Goal: Task Accomplishment & Management: Complete application form

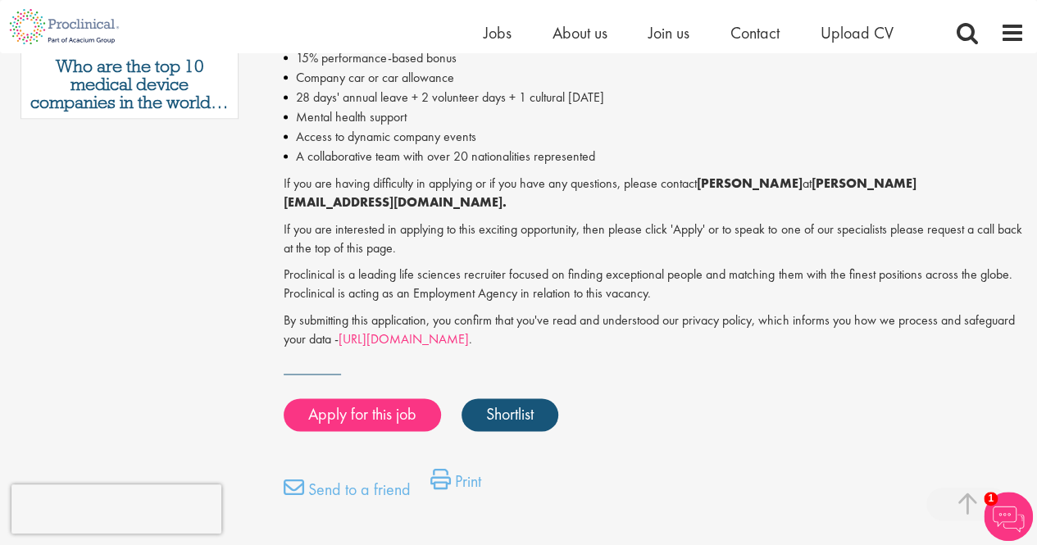
scroll to position [1079, 0]
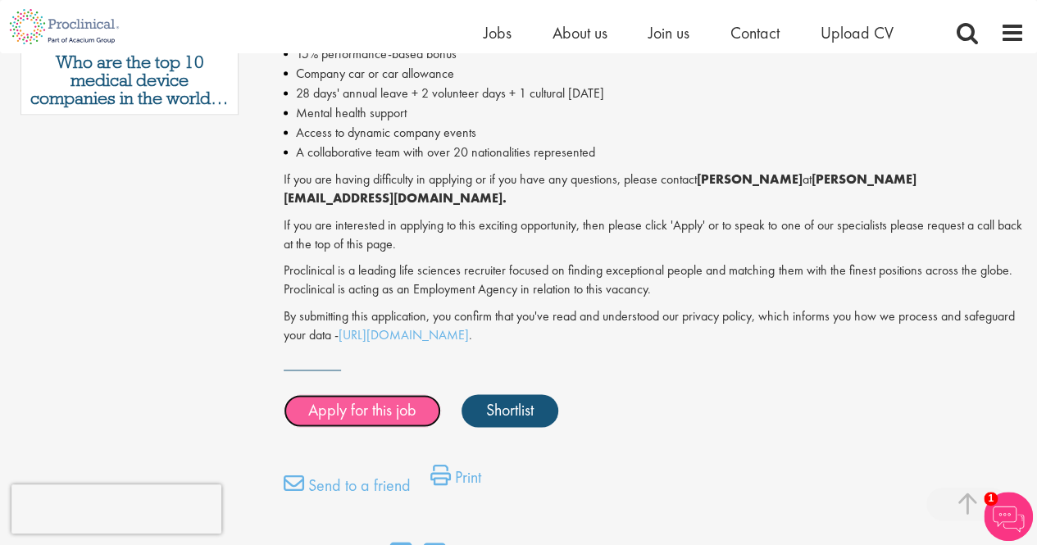
click at [345, 402] on link "Apply for this job" at bounding box center [362, 410] width 157 height 33
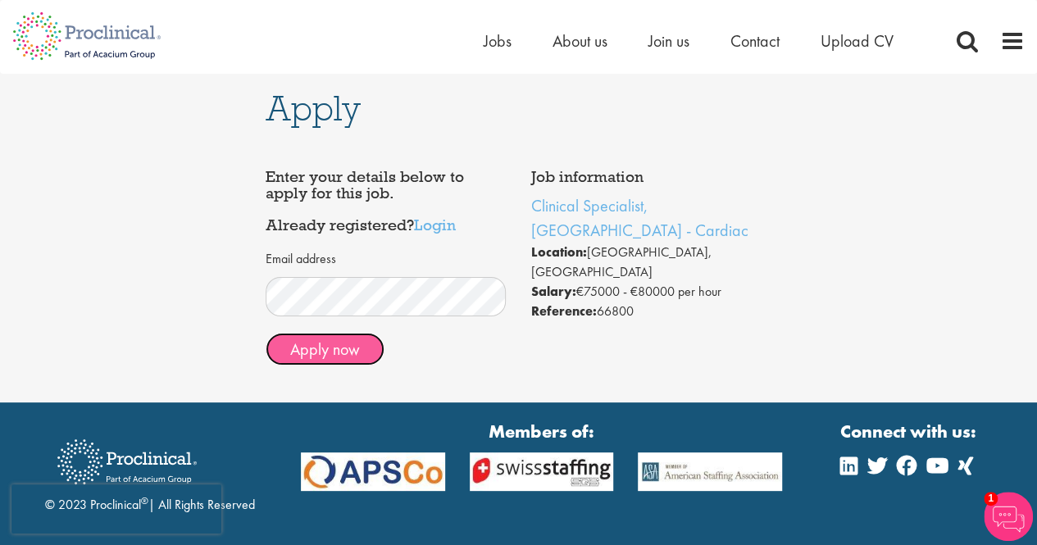
click at [344, 352] on button "Apply now" at bounding box center [325, 349] width 119 height 33
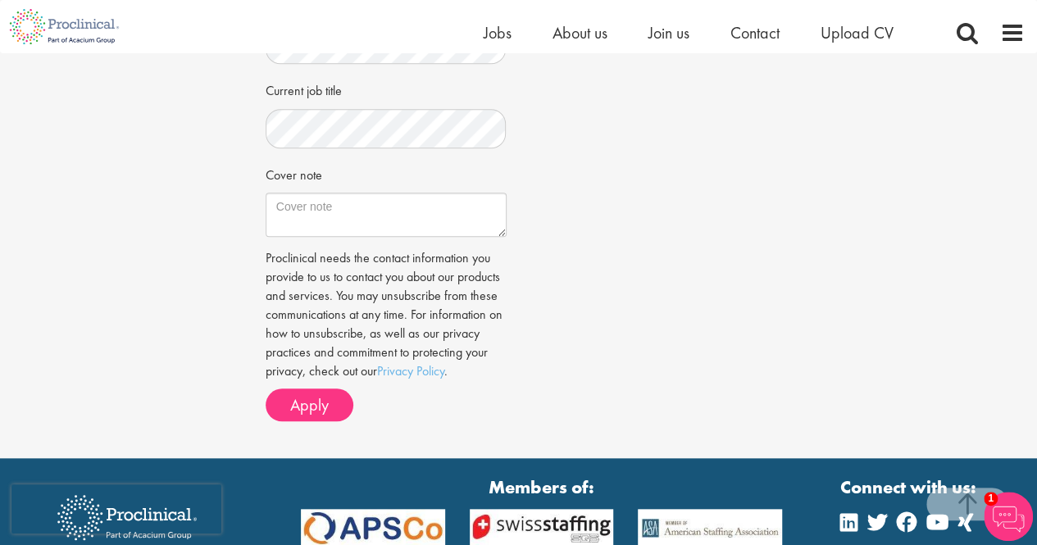
scroll to position [538, 0]
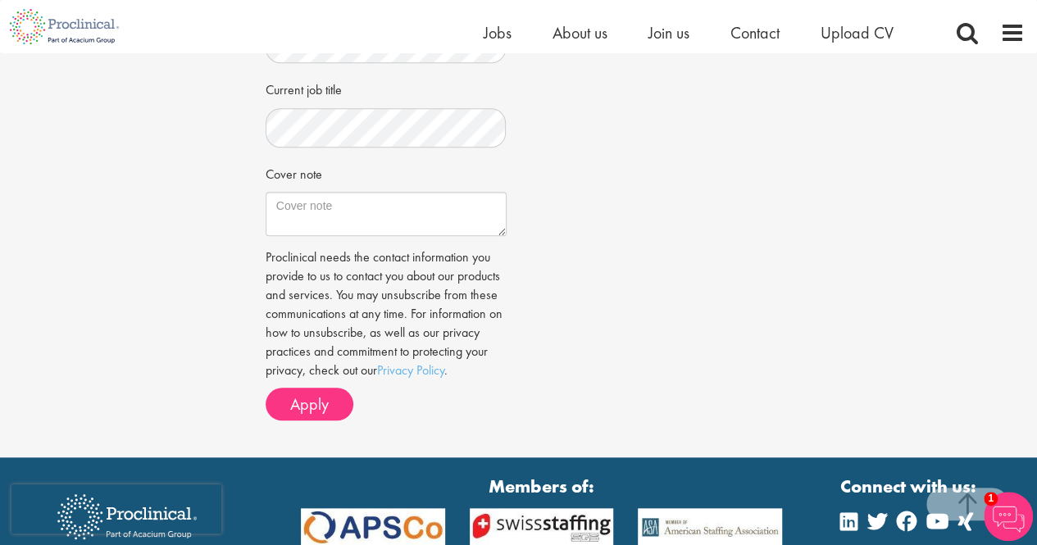
click at [323, 424] on div "CV in the cloud? Upload using Dropbox or Google Drive First Name ." at bounding box center [386, 43] width 241 height 782
click at [321, 404] on span "Apply" at bounding box center [309, 403] width 39 height 21
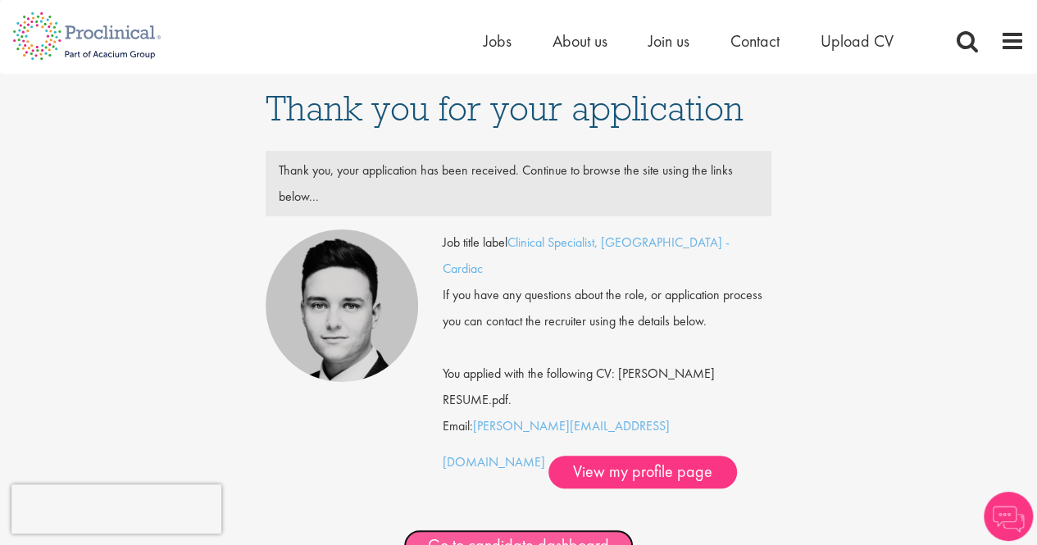
click at [585, 529] on link "Go to candidate dashboard" at bounding box center [518, 545] width 230 height 33
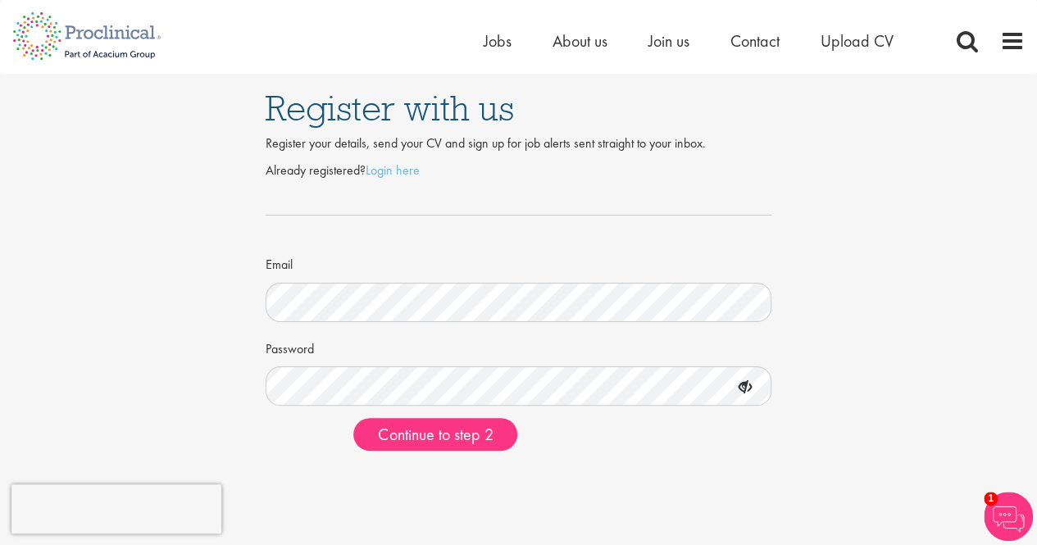
click at [748, 384] on icon at bounding box center [745, 388] width 28 height 28
click at [436, 437] on span "Continue to step 2" at bounding box center [435, 434] width 115 height 21
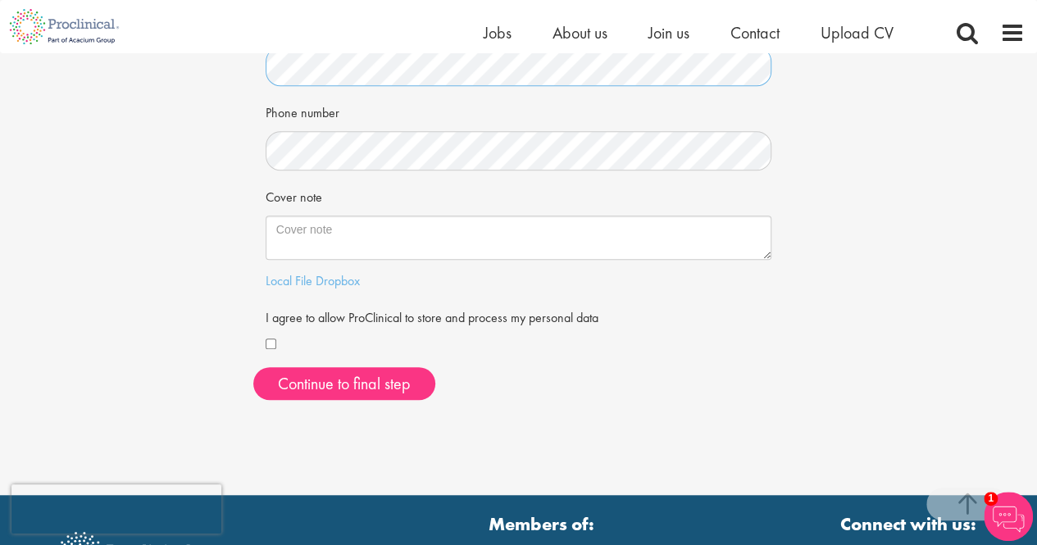
scroll to position [440, 0]
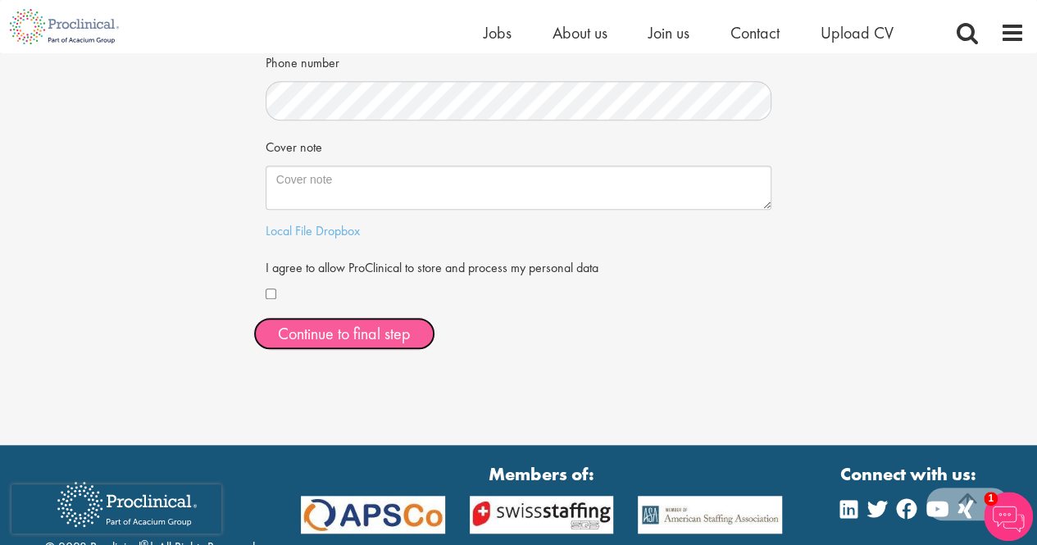
click at [328, 328] on button "Continue to final step" at bounding box center [344, 333] width 182 height 33
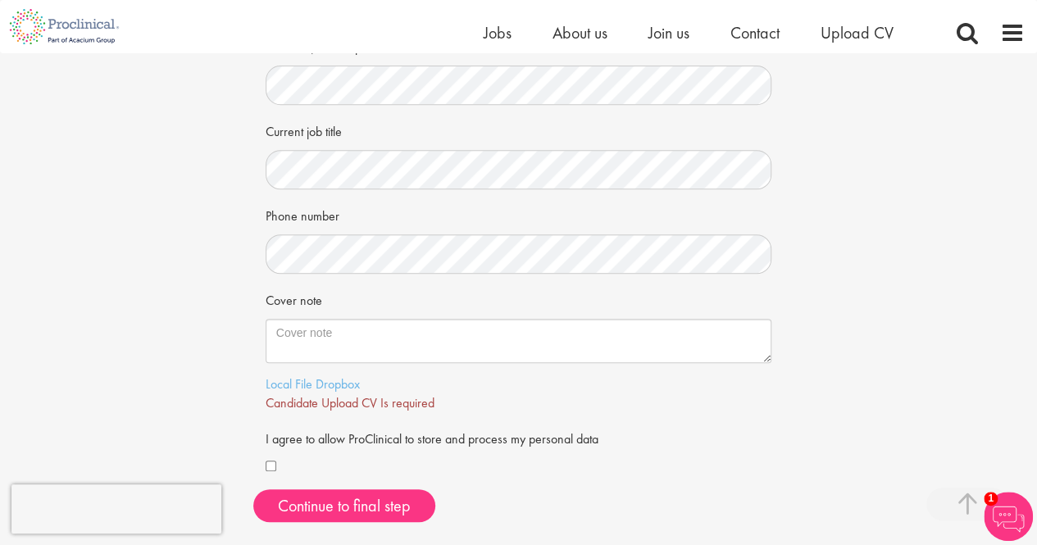
scroll to position [314, 0]
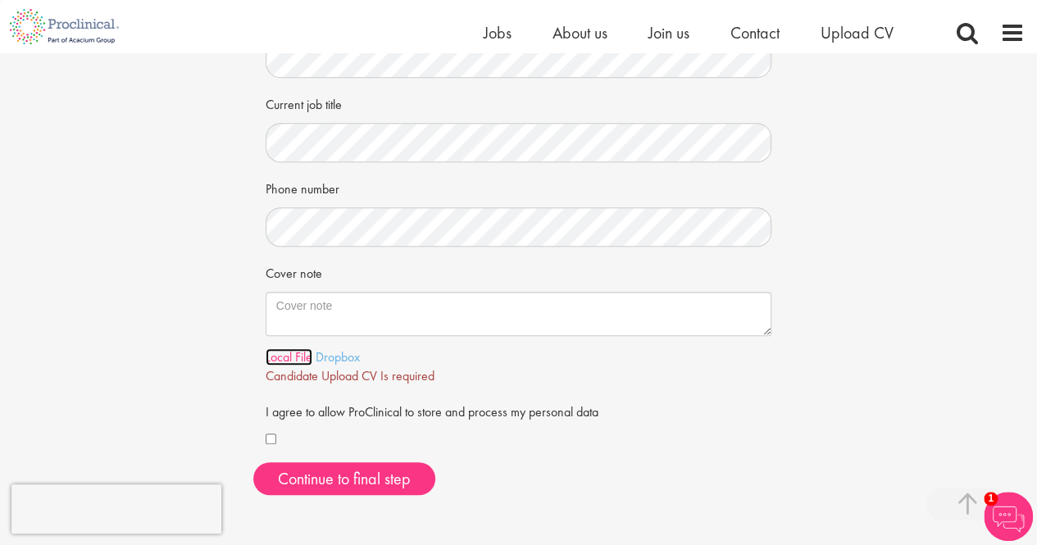
click at [308, 357] on link "Local File" at bounding box center [289, 356] width 47 height 17
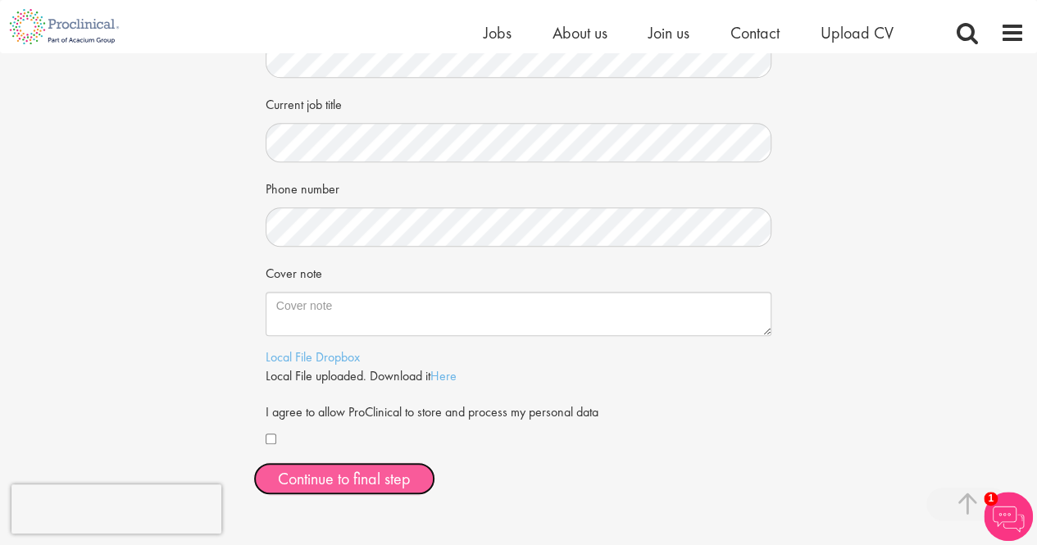
click at [316, 484] on span "Continue to final step" at bounding box center [344, 478] width 133 height 21
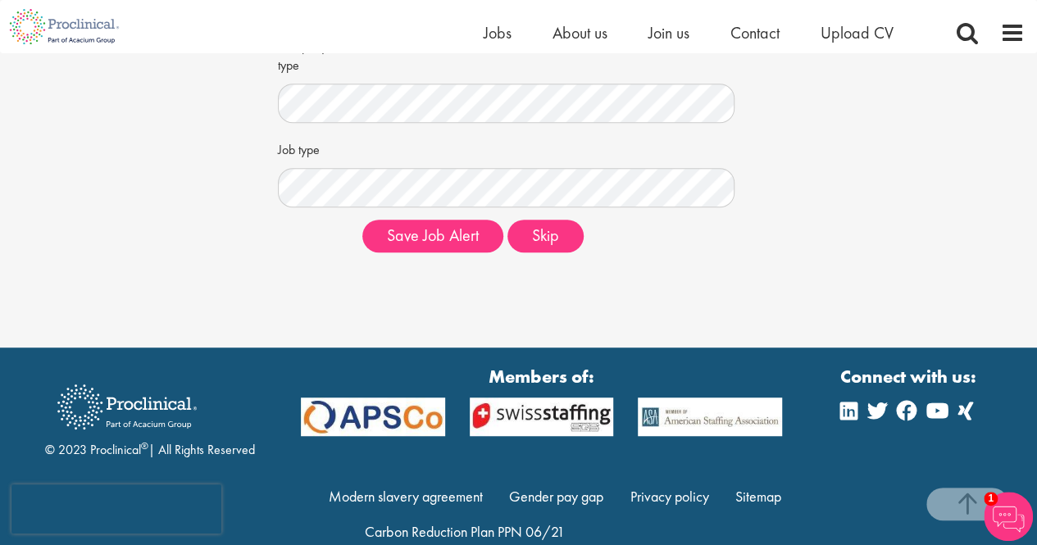
scroll to position [379, 0]
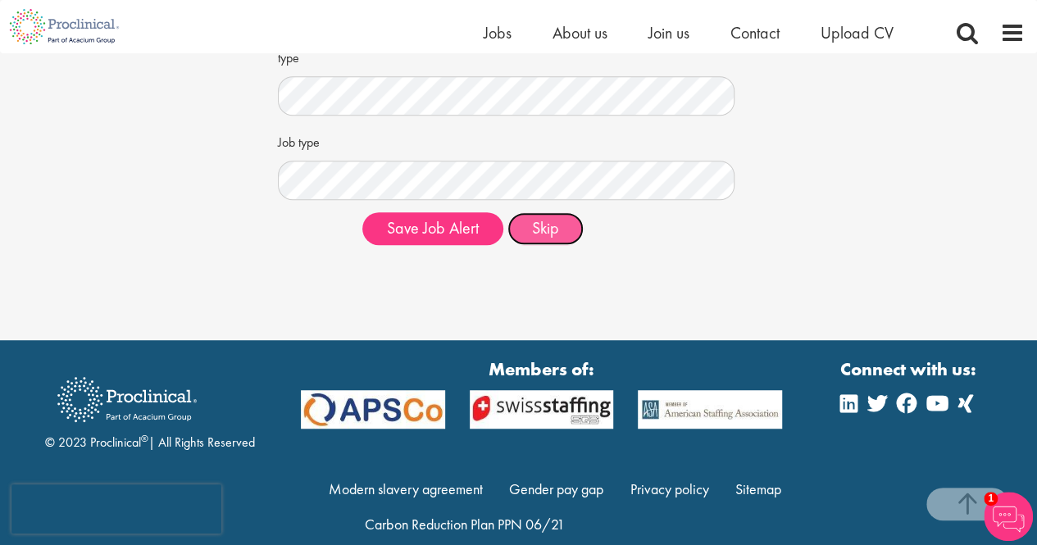
click at [559, 234] on button "Skip" at bounding box center [545, 228] width 76 height 33
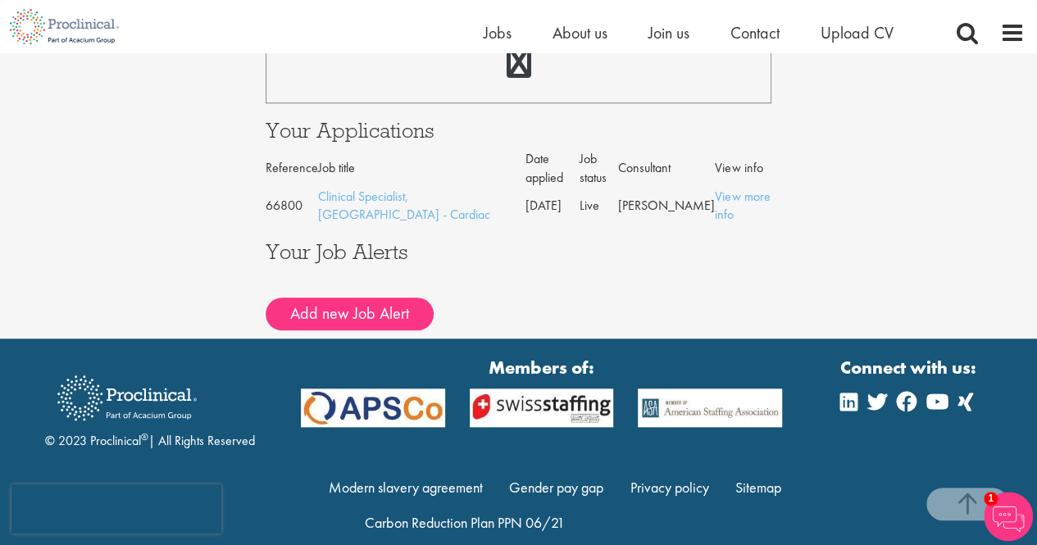
scroll to position [688, 0]
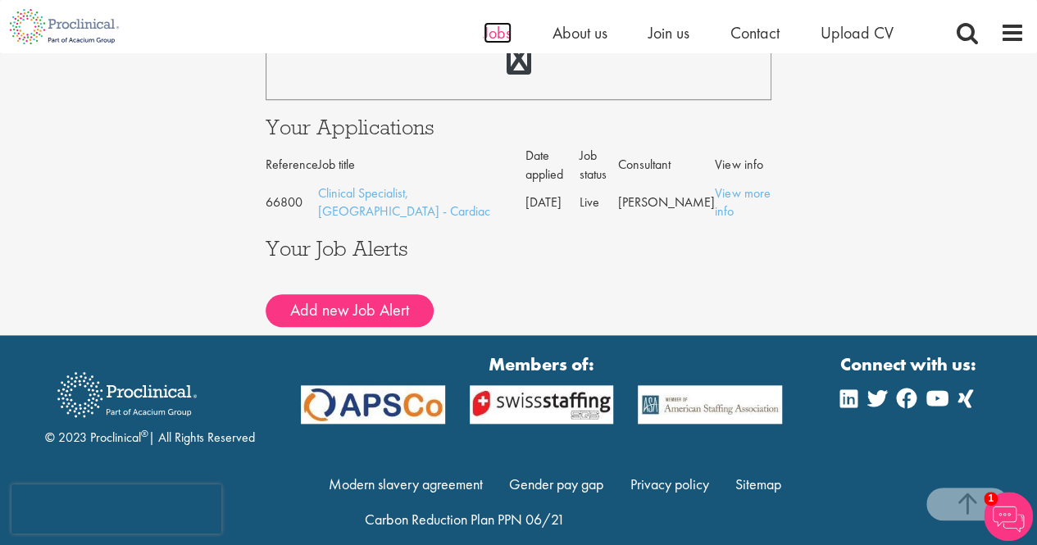
click at [493, 25] on span "Jobs" at bounding box center [498, 32] width 28 height 21
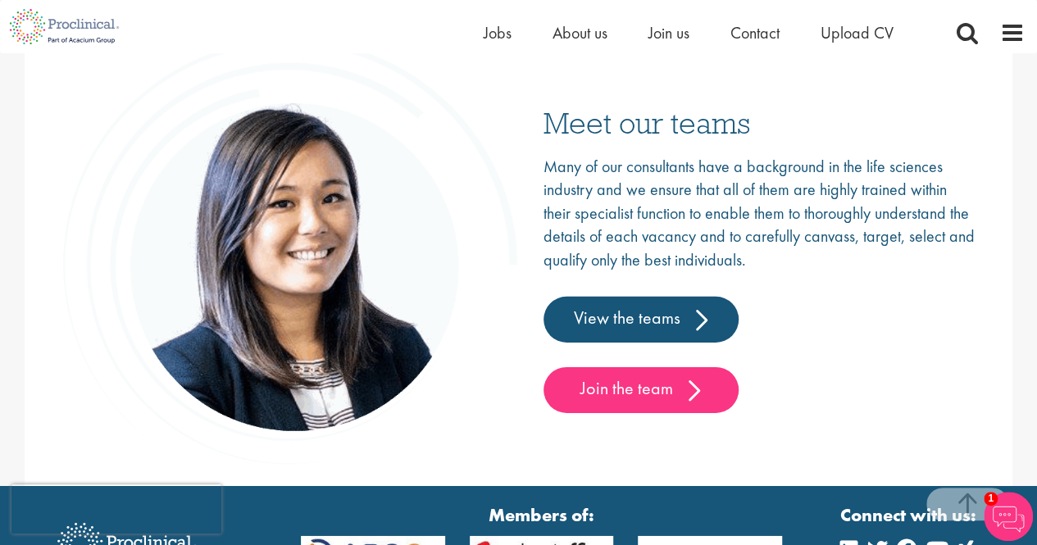
scroll to position [2397, 0]
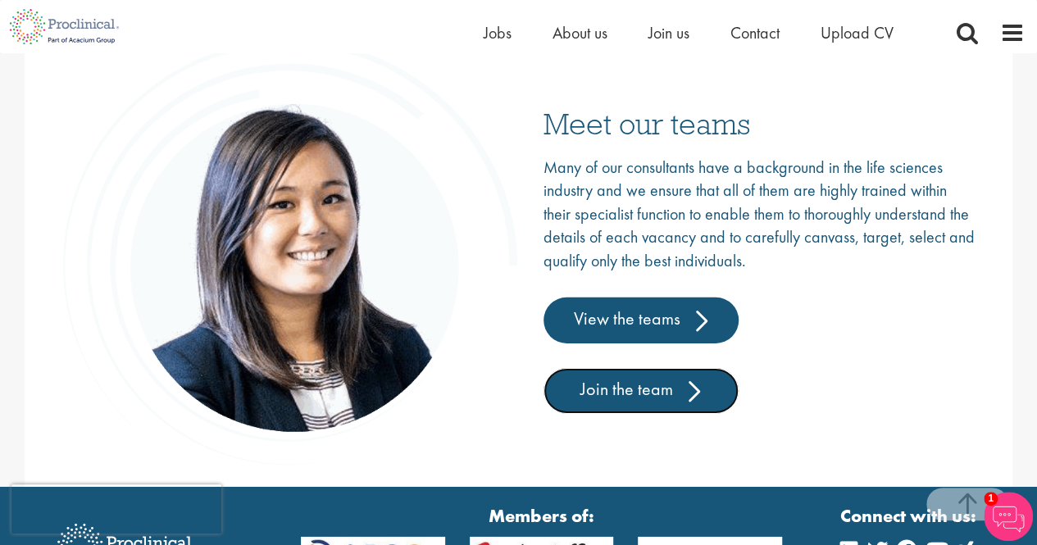
click at [607, 396] on link "Join the team" at bounding box center [640, 391] width 195 height 46
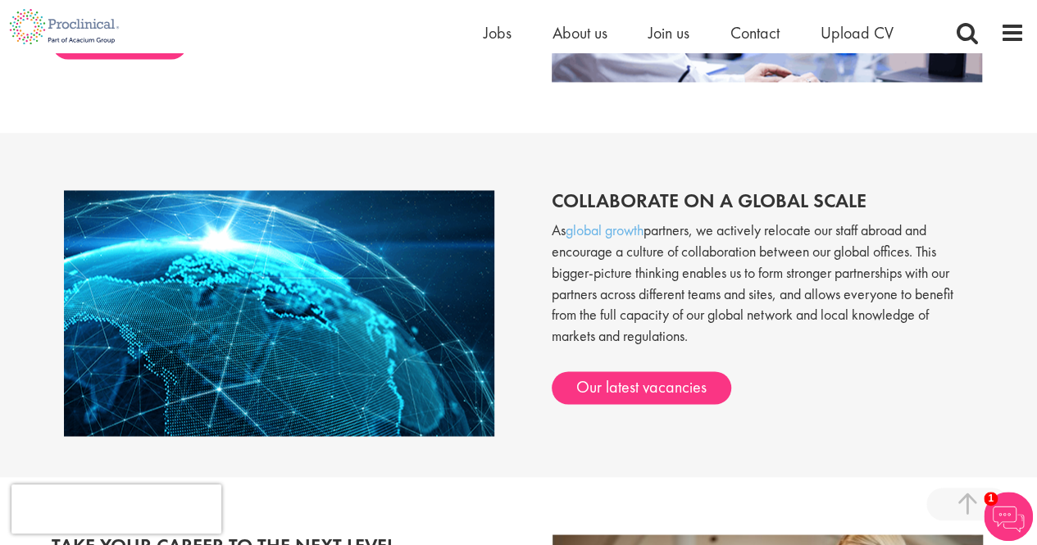
scroll to position [1205, 0]
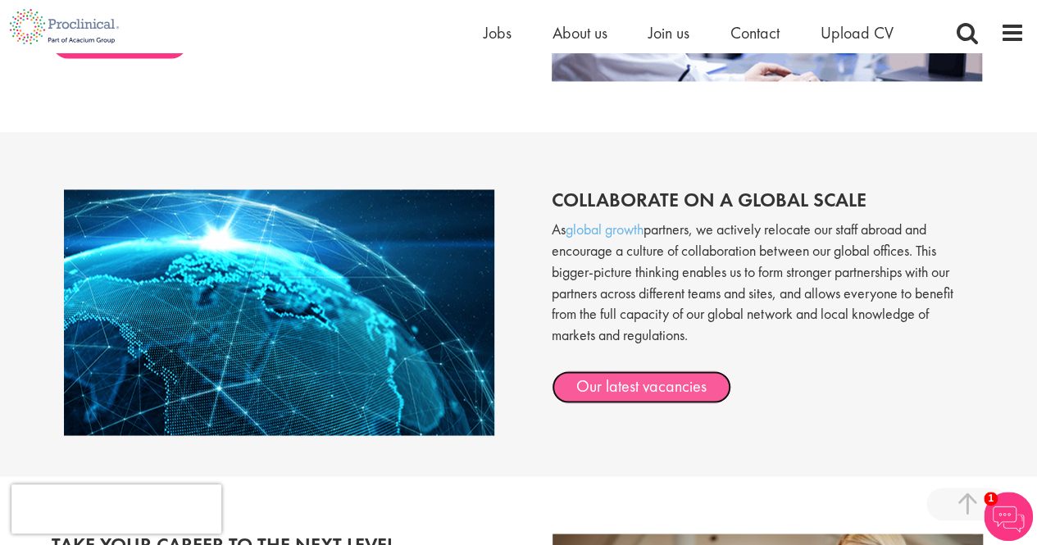
click at [636, 384] on link "Our latest vacancies" at bounding box center [641, 386] width 179 height 33
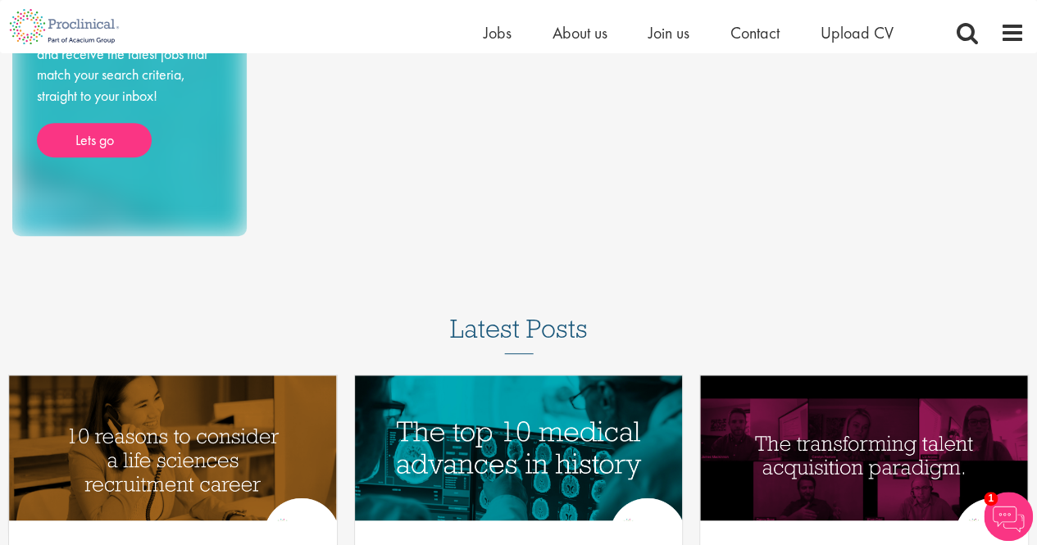
scroll to position [287, 0]
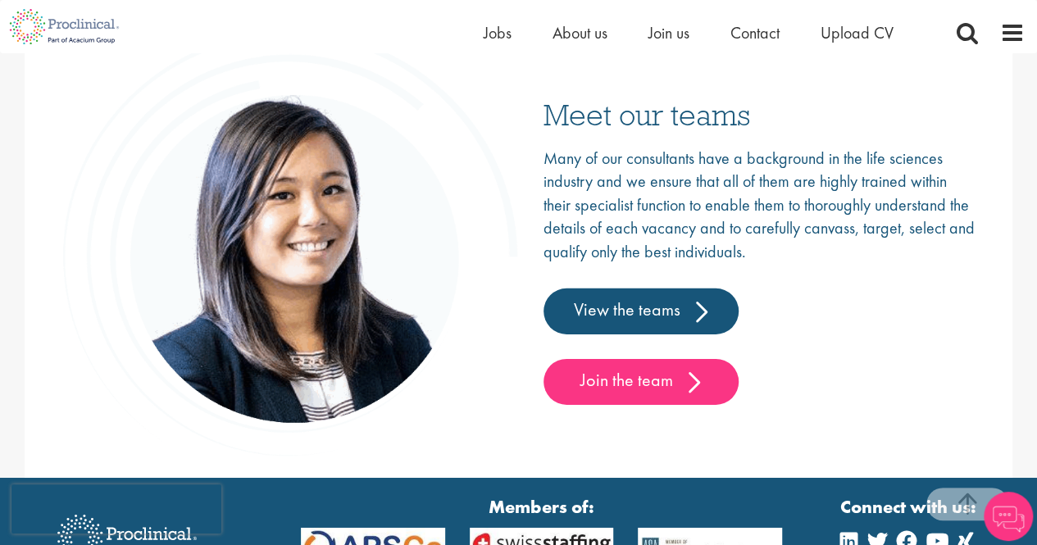
scroll to position [2406, 0]
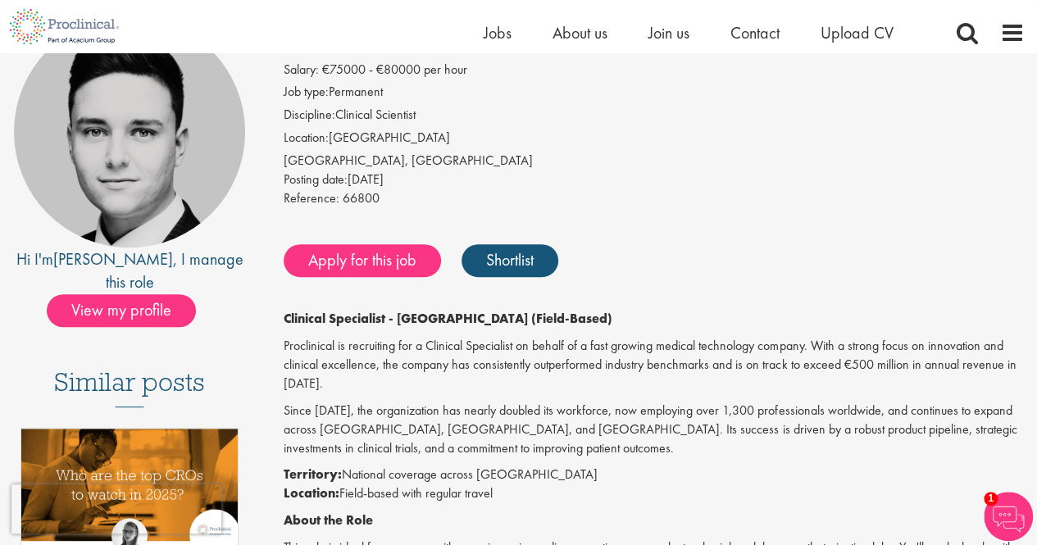
scroll to position [169, 0]
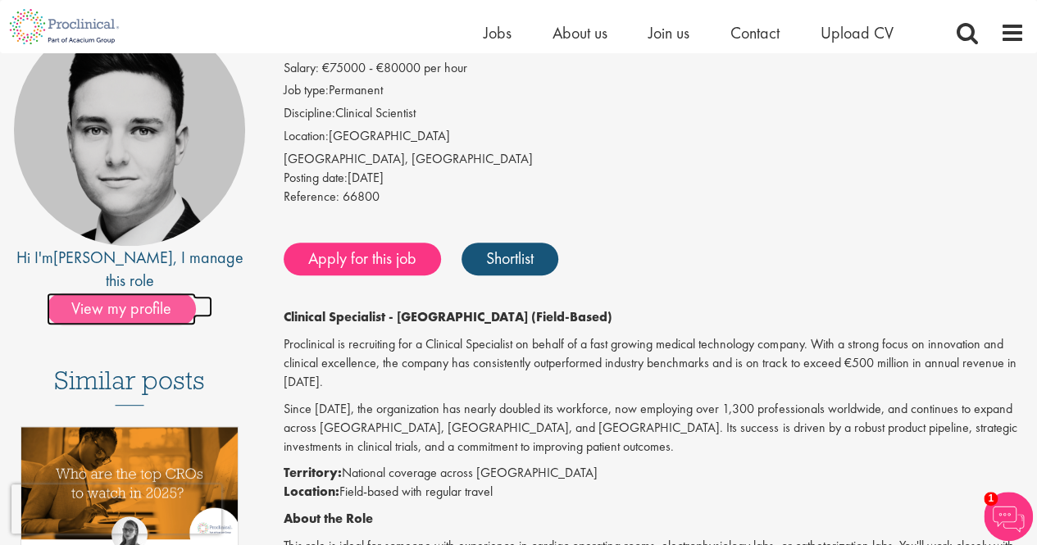
click at [170, 293] on span "View my profile" at bounding box center [121, 309] width 149 height 33
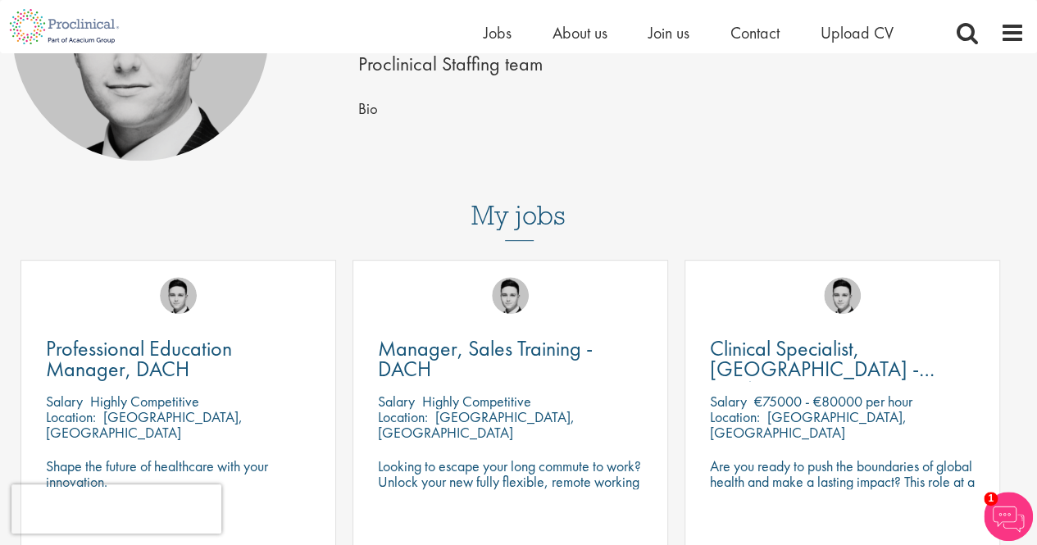
scroll to position [225, 0]
